Goal: Information Seeking & Learning: Learn about a topic

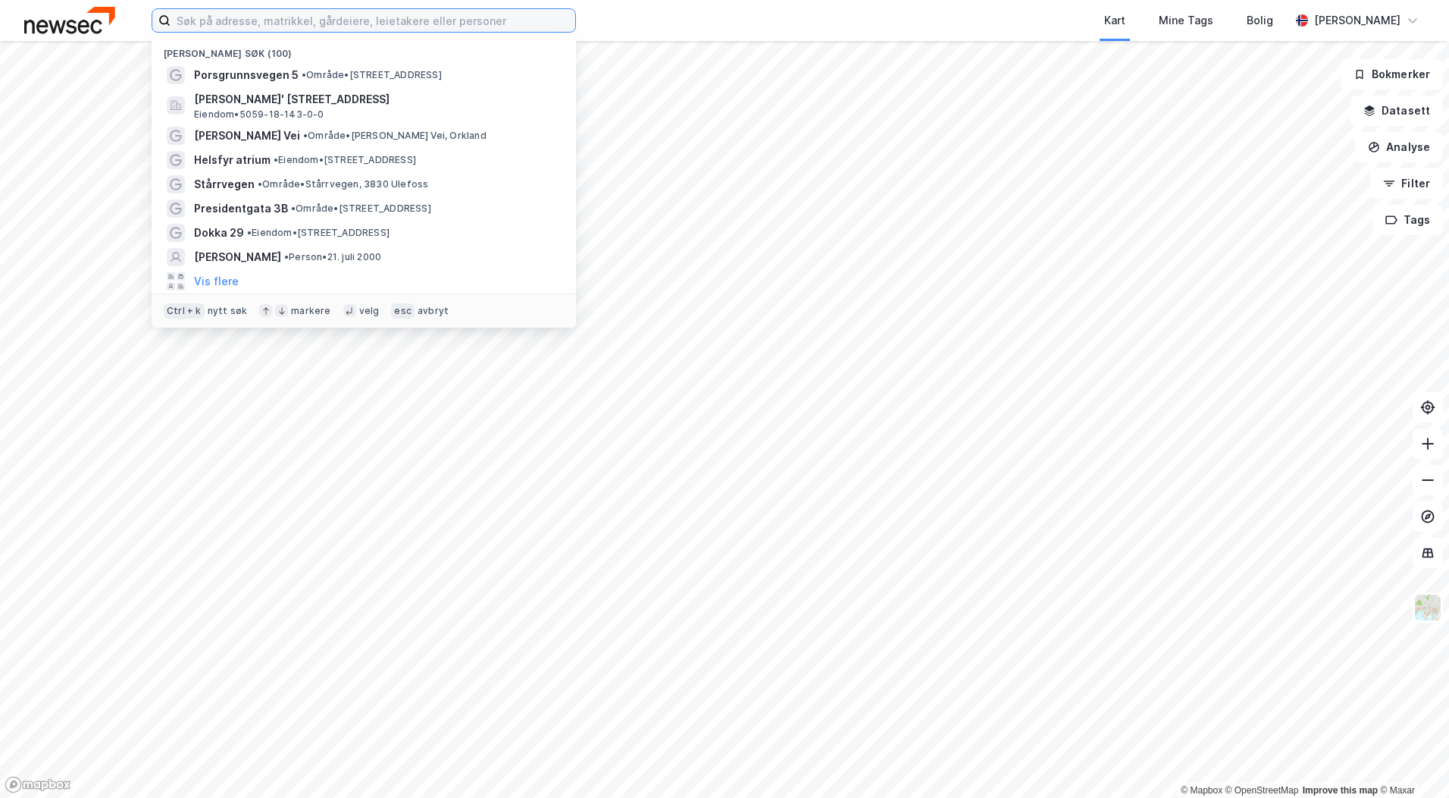
click at [361, 22] on input at bounding box center [373, 20] width 405 height 23
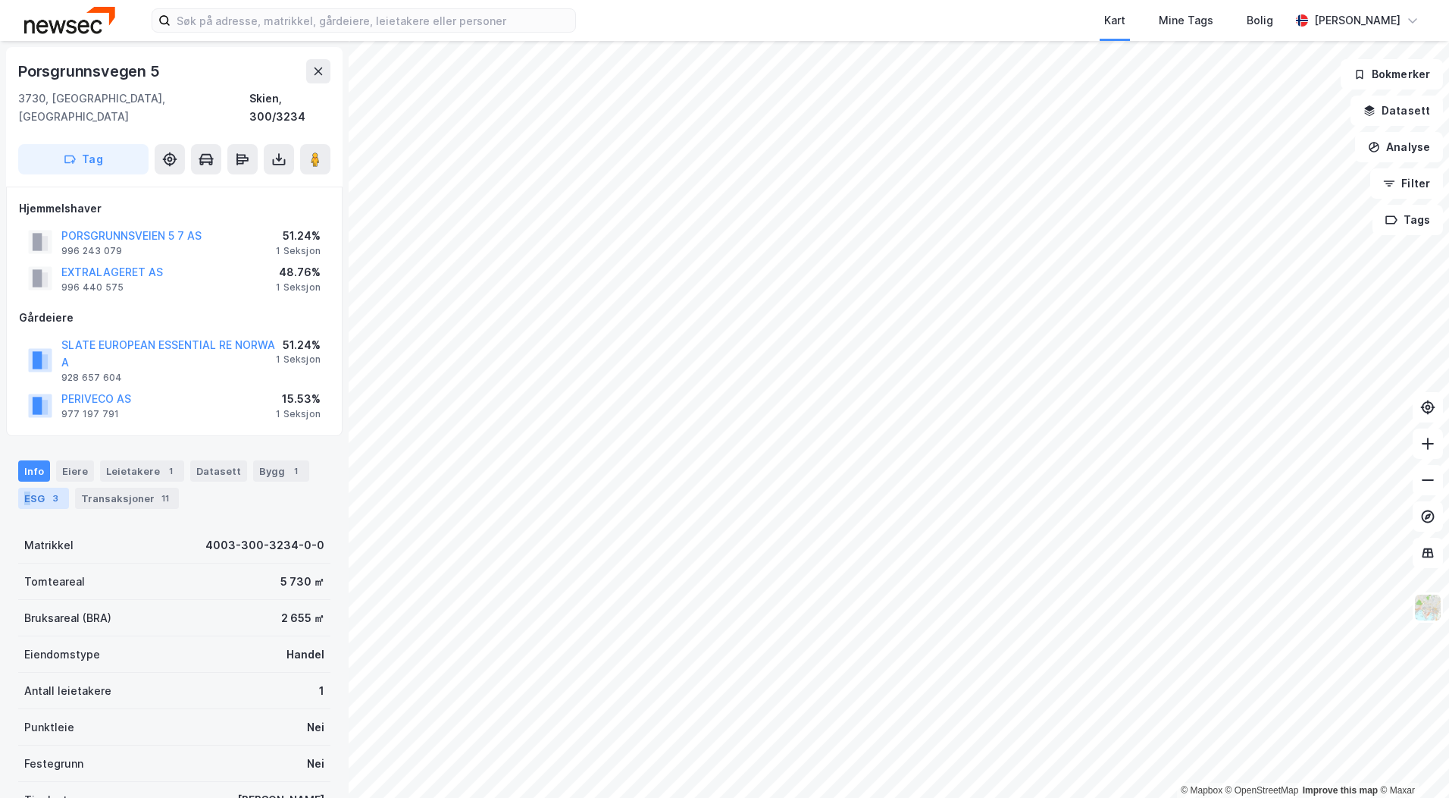
click at [27, 487] on div "ESG 3" at bounding box center [43, 497] width 51 height 21
